Goal: Information Seeking & Learning: Learn about a topic

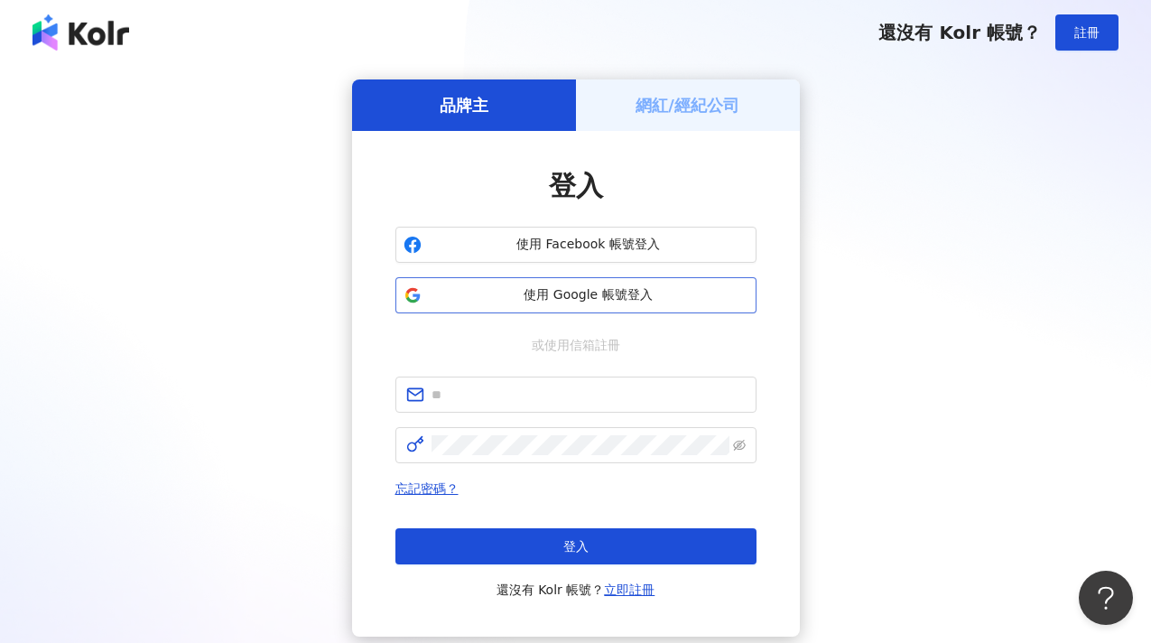
click at [579, 289] on span "使用 Google 帳號登入" at bounding box center [589, 295] width 320 height 18
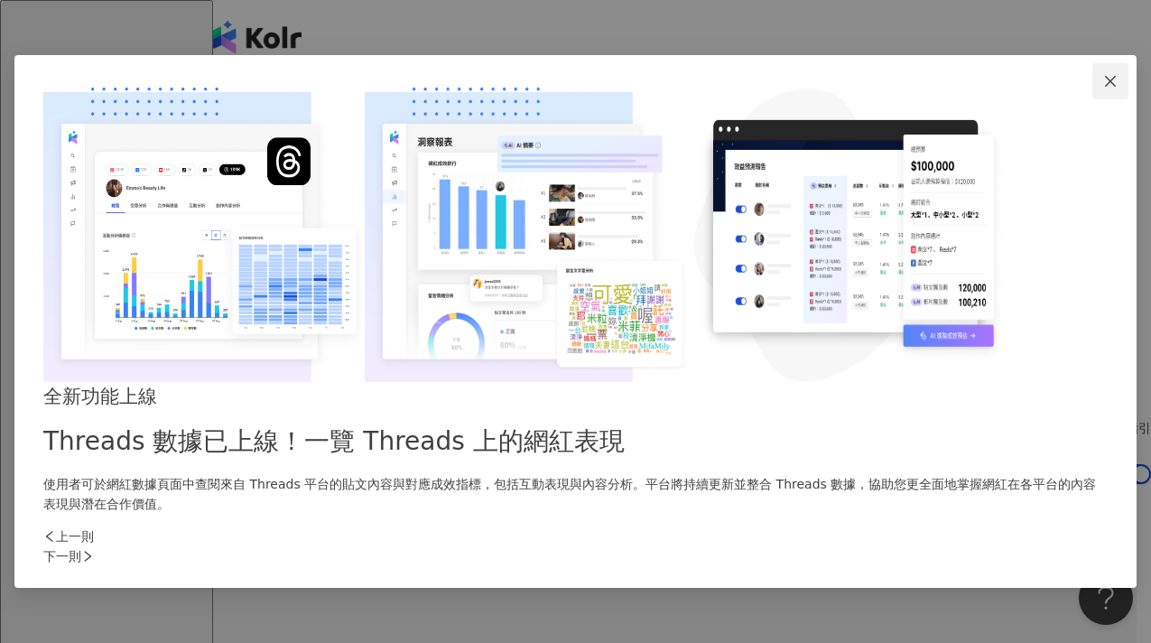
click at [1103, 88] on icon "close" at bounding box center [1110, 81] width 14 height 14
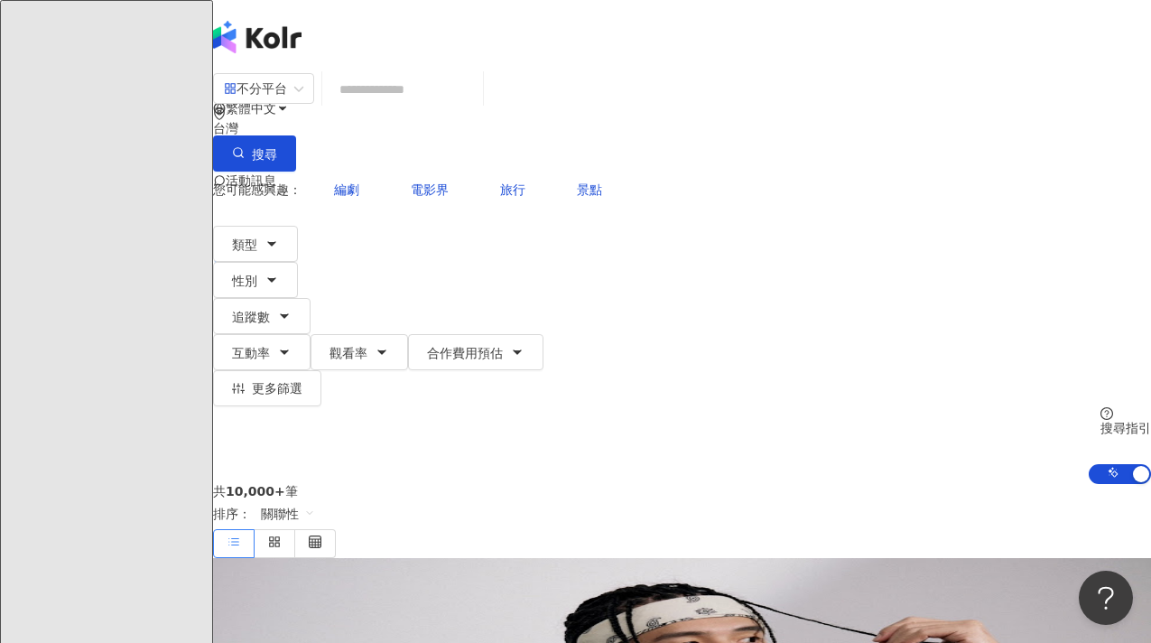
click at [476, 101] on input "search" at bounding box center [402, 89] width 146 height 34
type input "*"
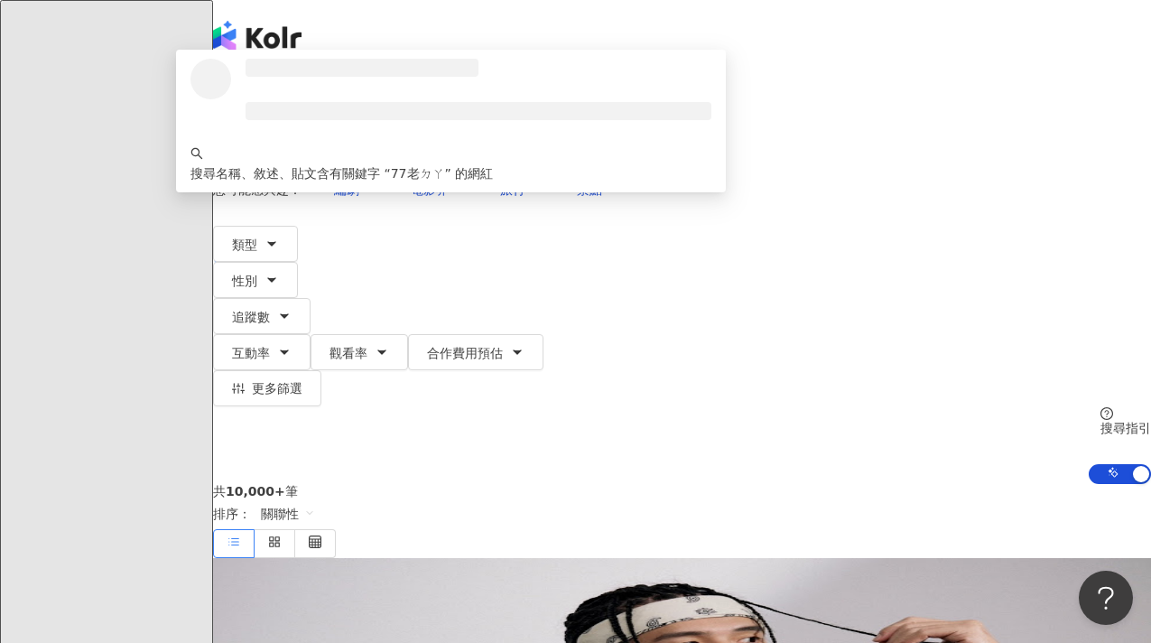
type input "****"
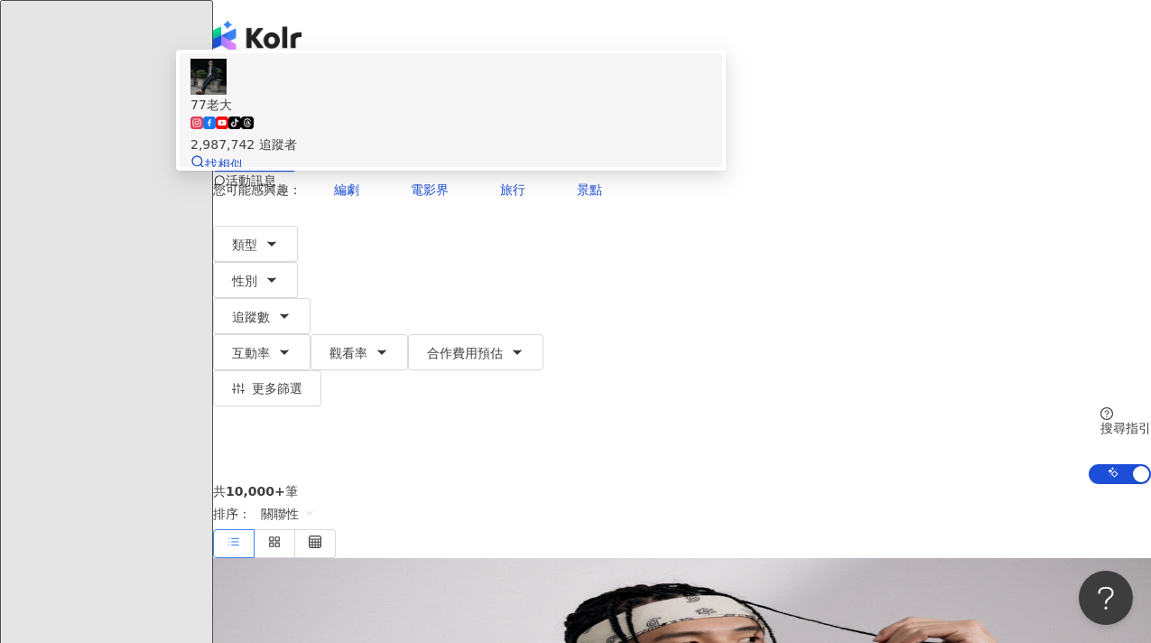
click at [654, 115] on span "77老大" at bounding box center [450, 105] width 521 height 20
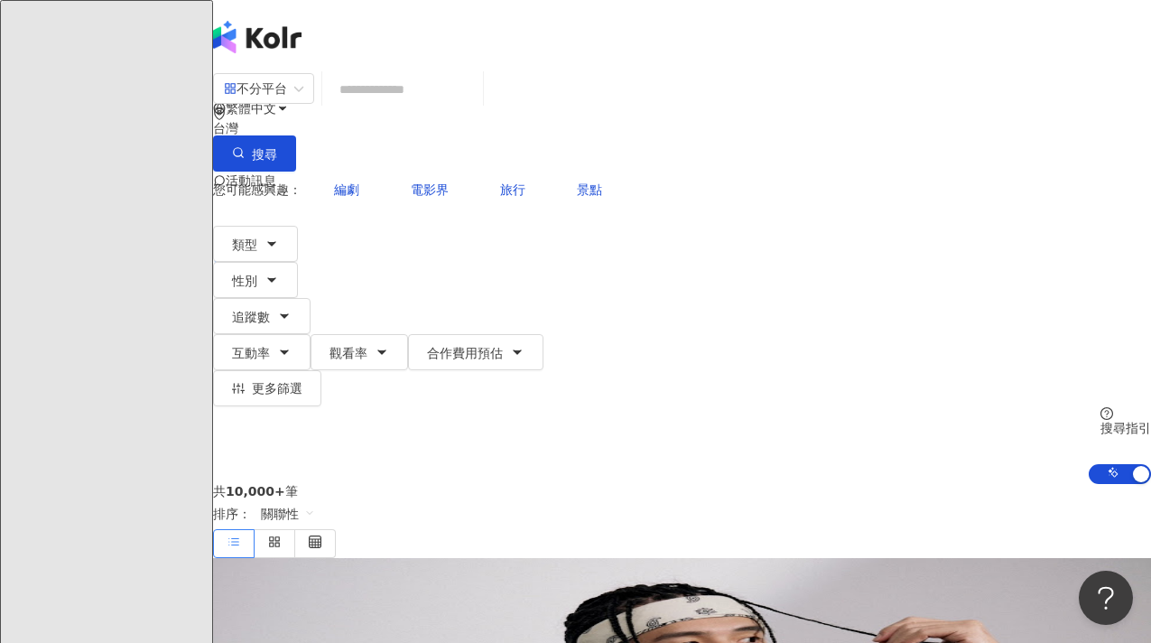
click at [787, 74] on div "不分平台 台灣 搜尋 ddc1ae0a-9823-465f-b6ac-9a0bda60b7fd 77老大 tiktok-icon 2,987,742 追蹤者 …" at bounding box center [682, 278] width 938 height 412
click at [476, 107] on input "search" at bounding box center [402, 89] width 146 height 34
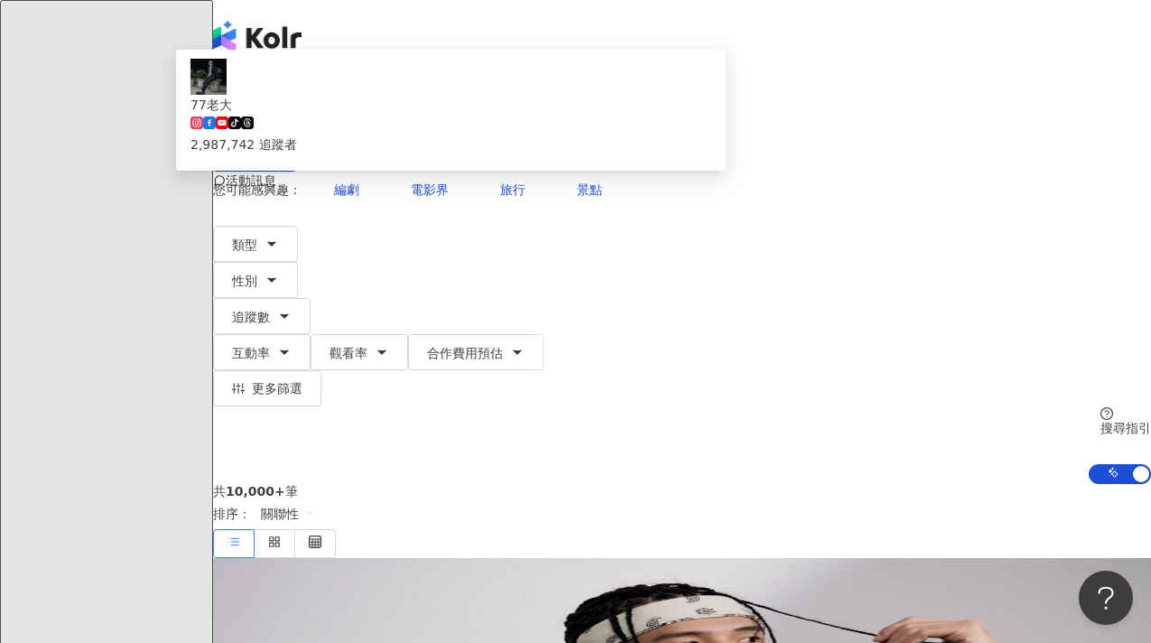
type input "**"
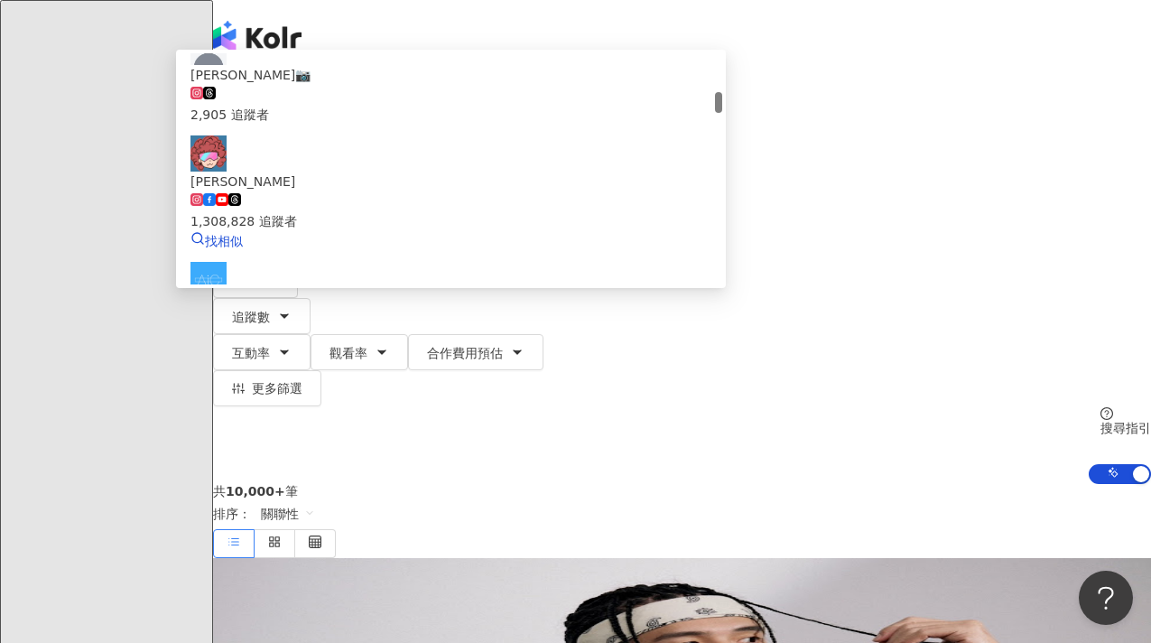
scroll to position [430, 0]
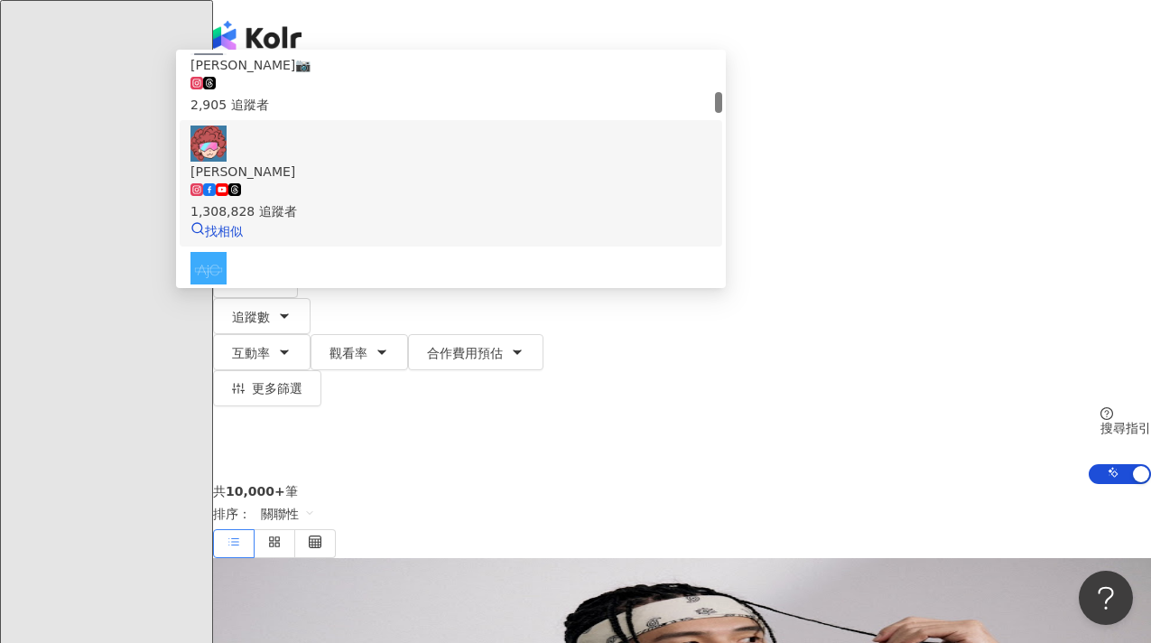
click at [632, 191] on div "1,308,828 追蹤者" at bounding box center [450, 201] width 521 height 40
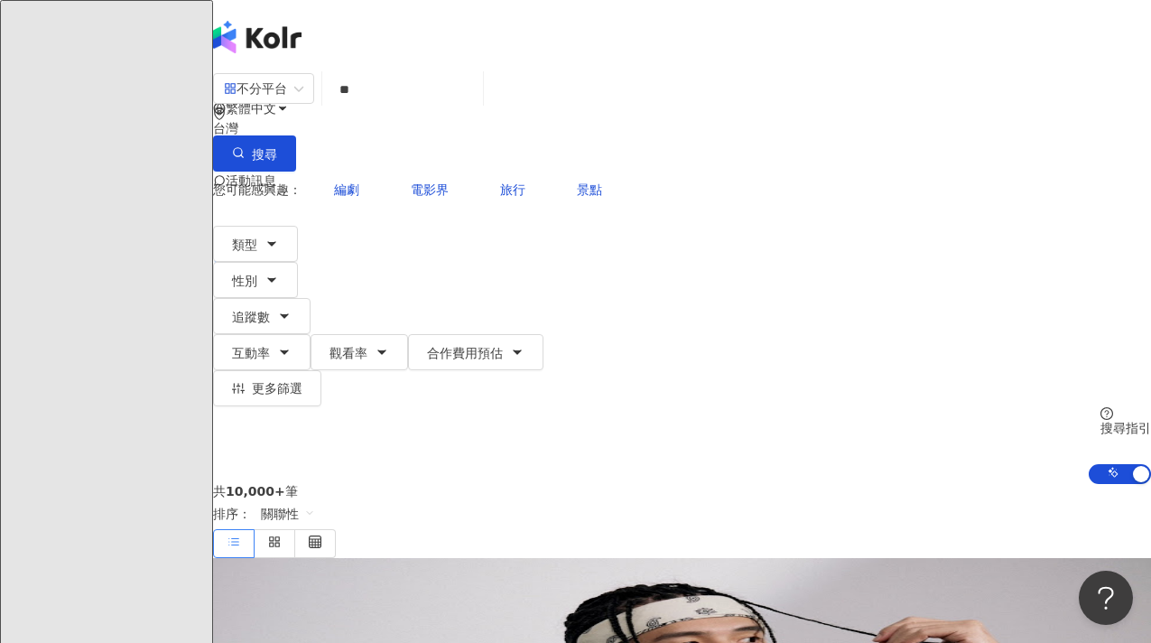
type input "*"
type input "***"
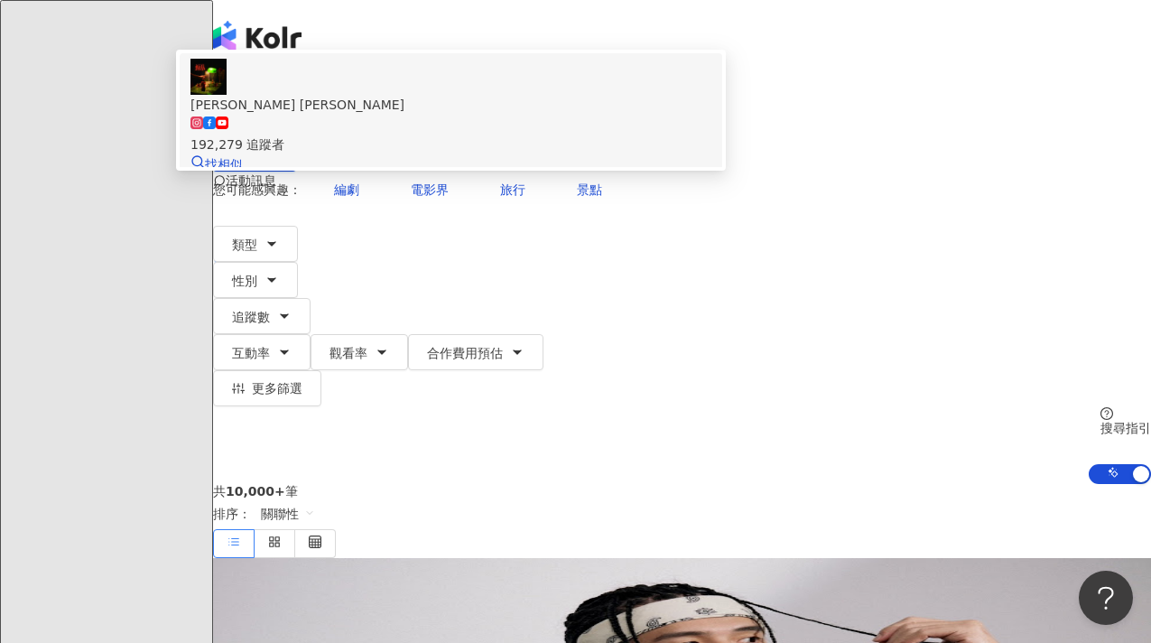
click at [556, 154] on div "192,279 追蹤者" at bounding box center [450, 145] width 521 height 20
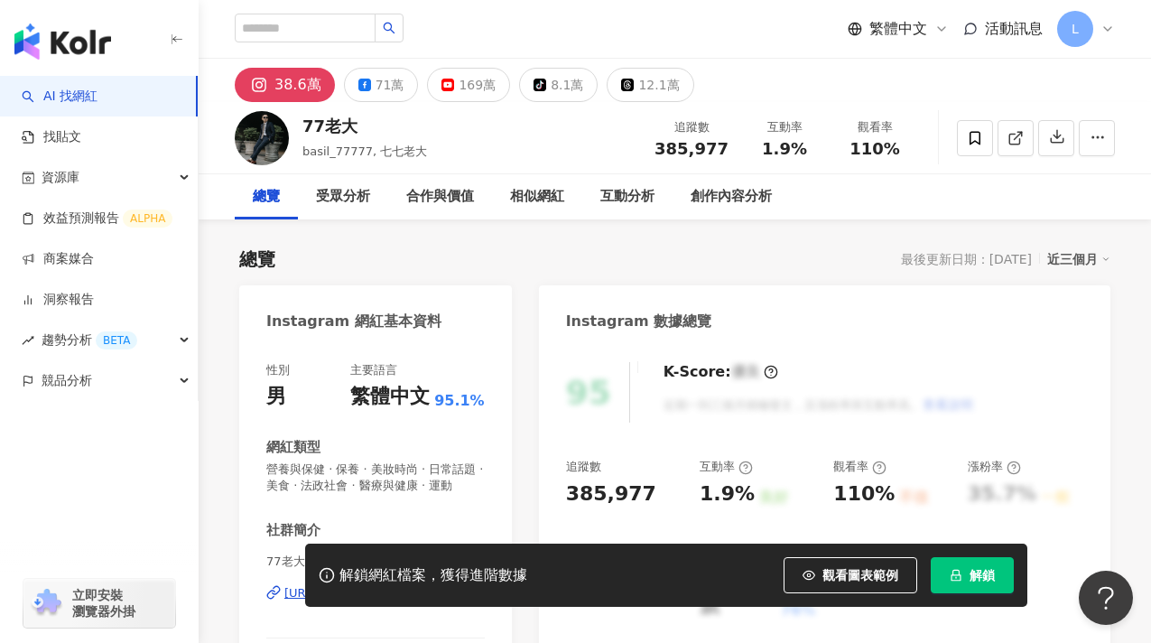
click at [979, 571] on span "解鎖" at bounding box center [982, 575] width 25 height 14
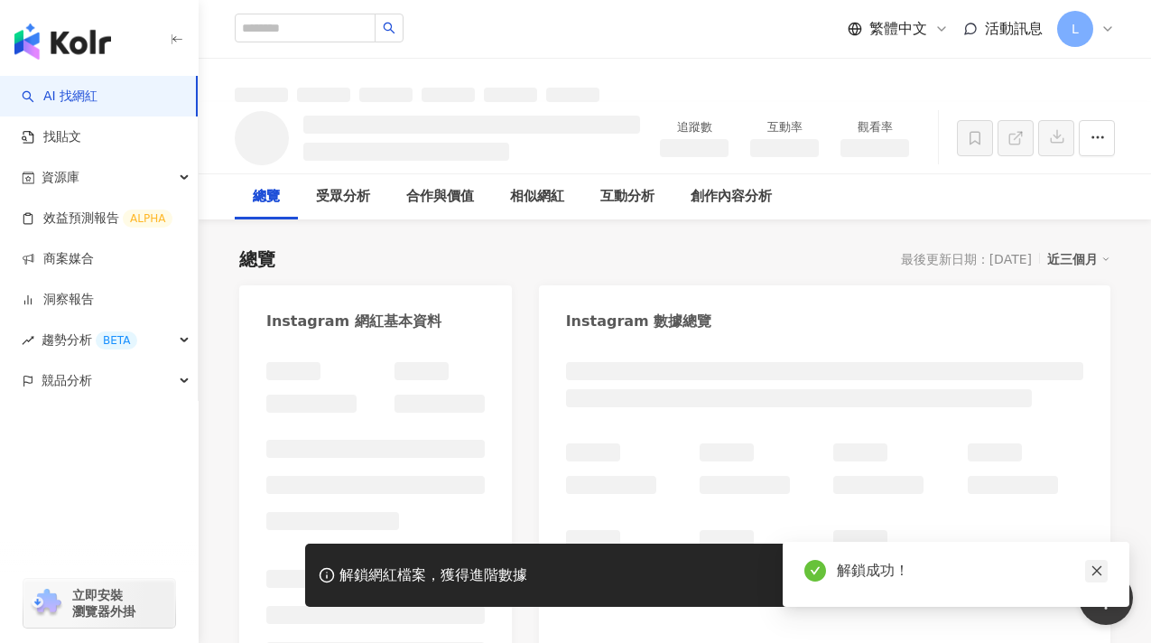
click at [1095, 570] on icon "close" at bounding box center [1096, 571] width 10 height 10
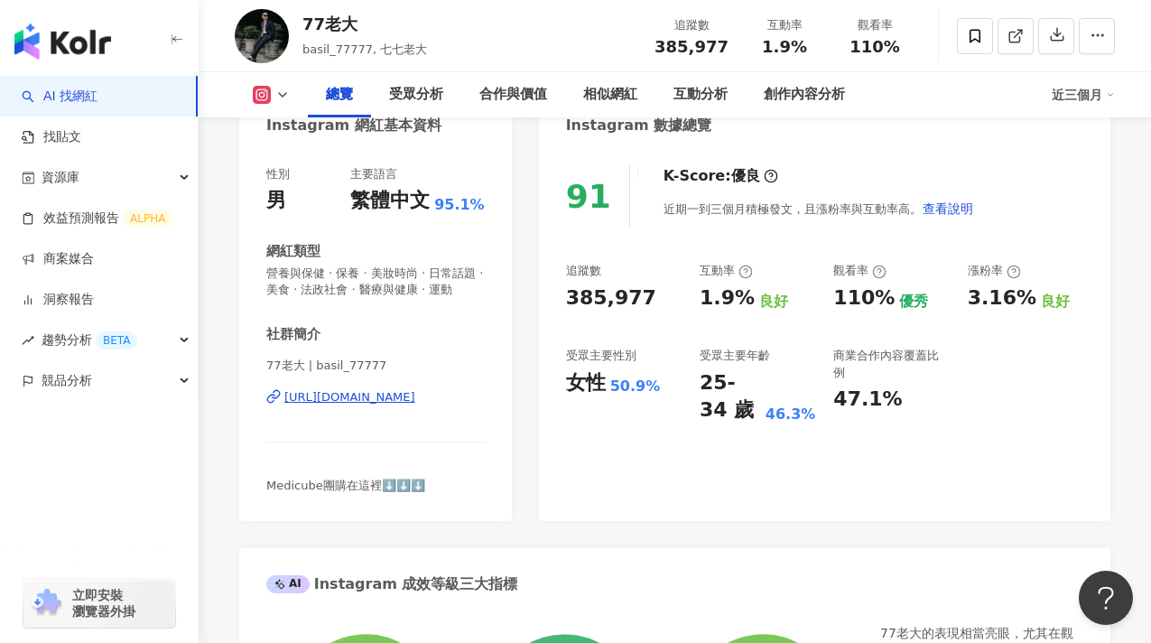
scroll to position [179, 0]
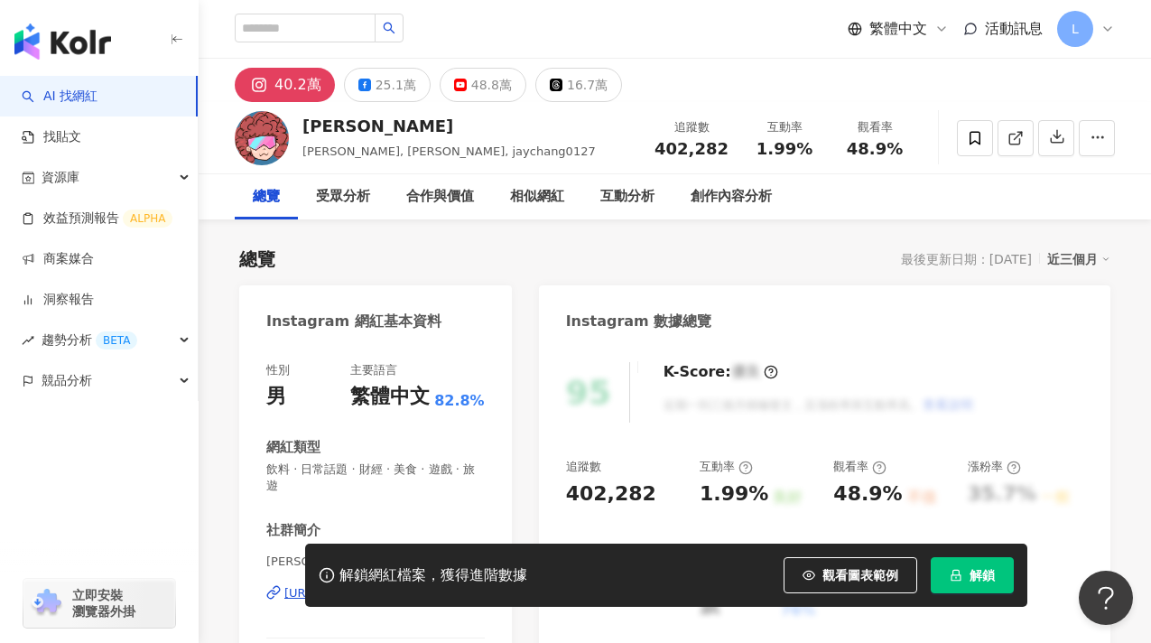
click at [990, 581] on span "解鎖" at bounding box center [982, 575] width 25 height 14
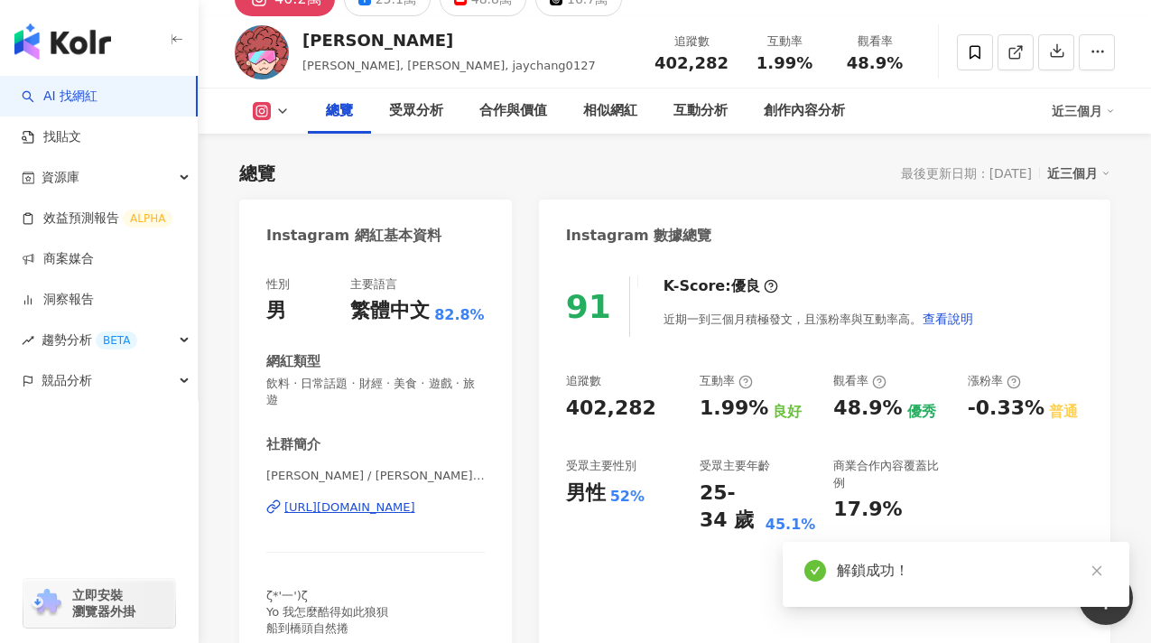
scroll to position [119, 0]
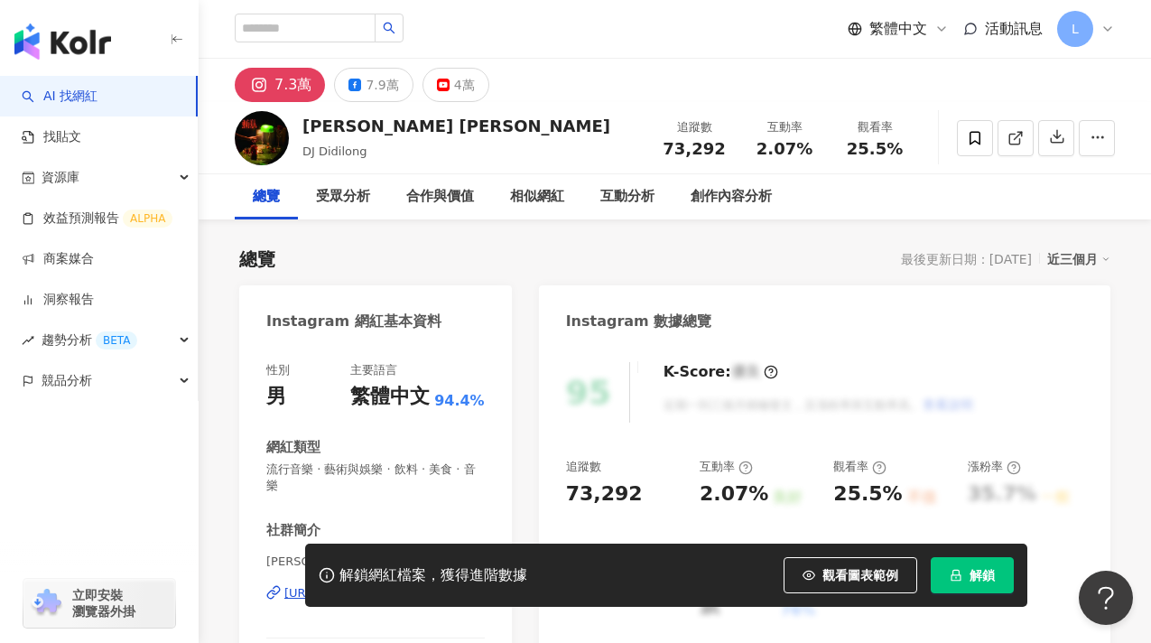
click at [964, 578] on button "解鎖" at bounding box center [972, 575] width 83 height 36
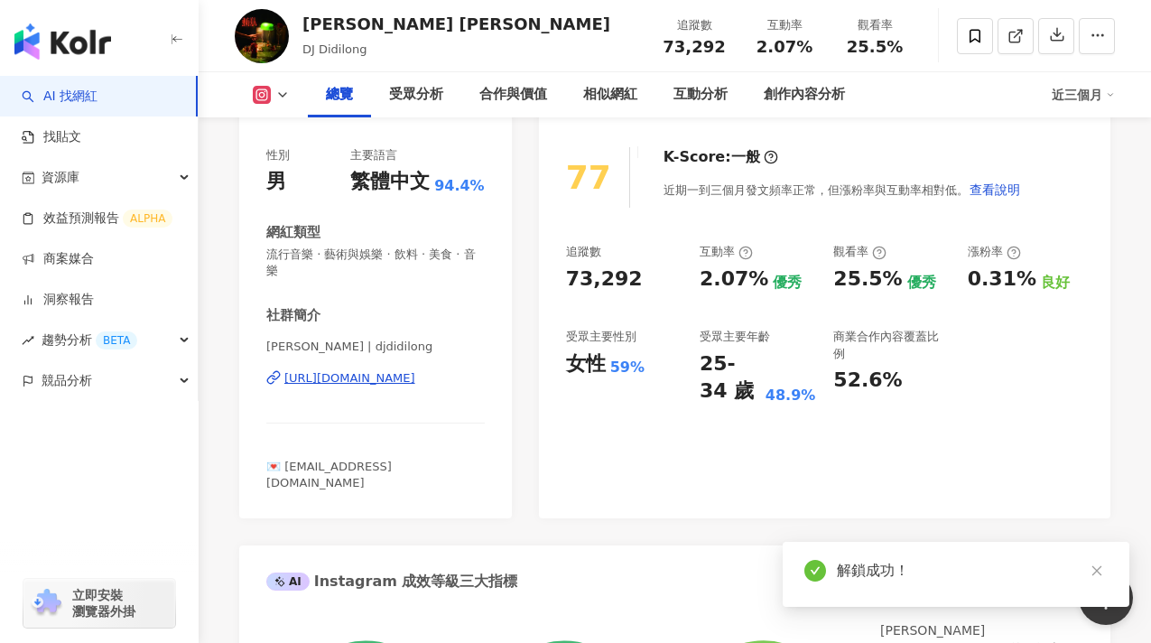
scroll to position [236, 0]
